Goal: Find contact information: Find contact information

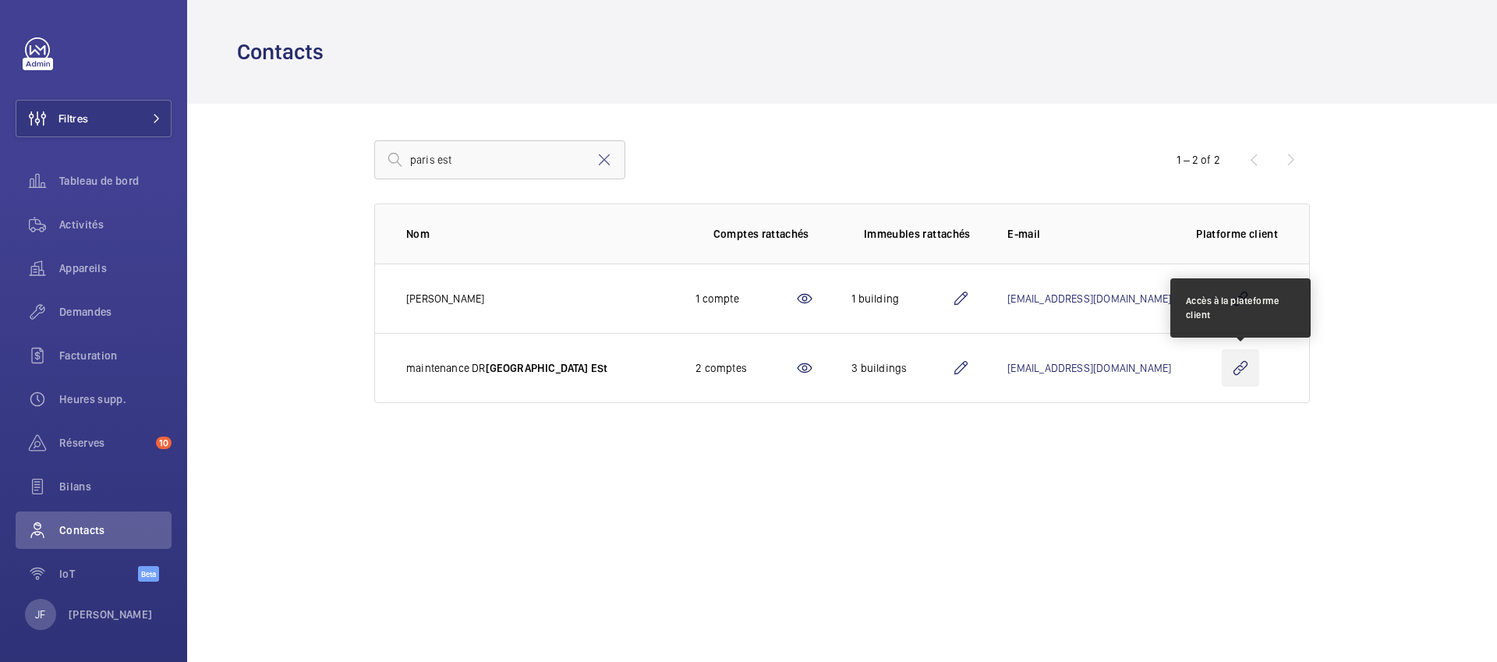
click at [1242, 366] on wm-front-icon-button at bounding box center [1240, 367] width 37 height 37
drag, startPoint x: 934, startPoint y: 369, endPoint x: 1161, endPoint y: 378, distance: 227.1
click at [1161, 378] on td "[EMAIL_ADDRESS][DOMAIN_NAME]" at bounding box center [1076, 368] width 189 height 70
copy link "[EMAIL_ADDRESS][DOMAIN_NAME]"
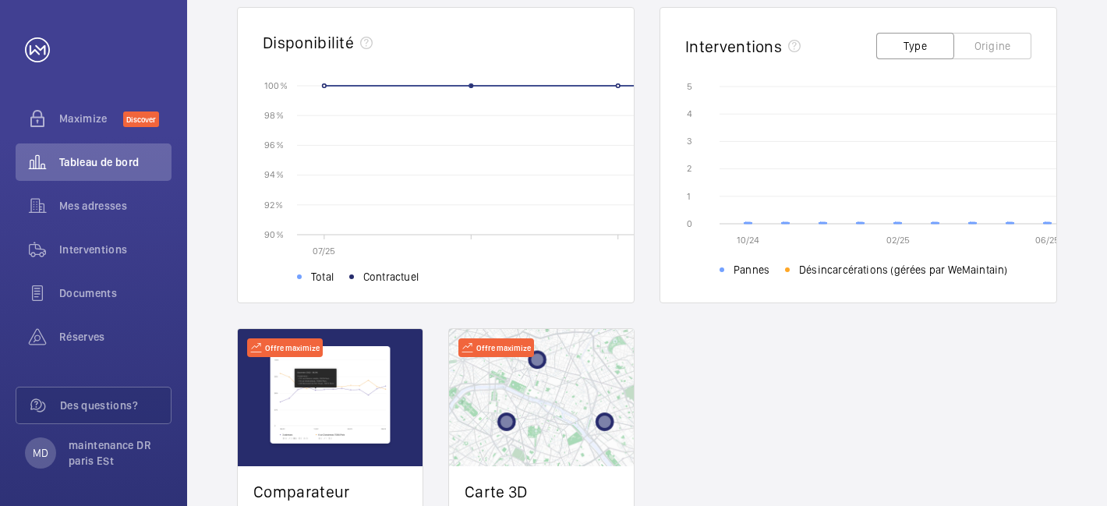
scroll to position [480, 0]
